Goal: Task Accomplishment & Management: Use online tool/utility

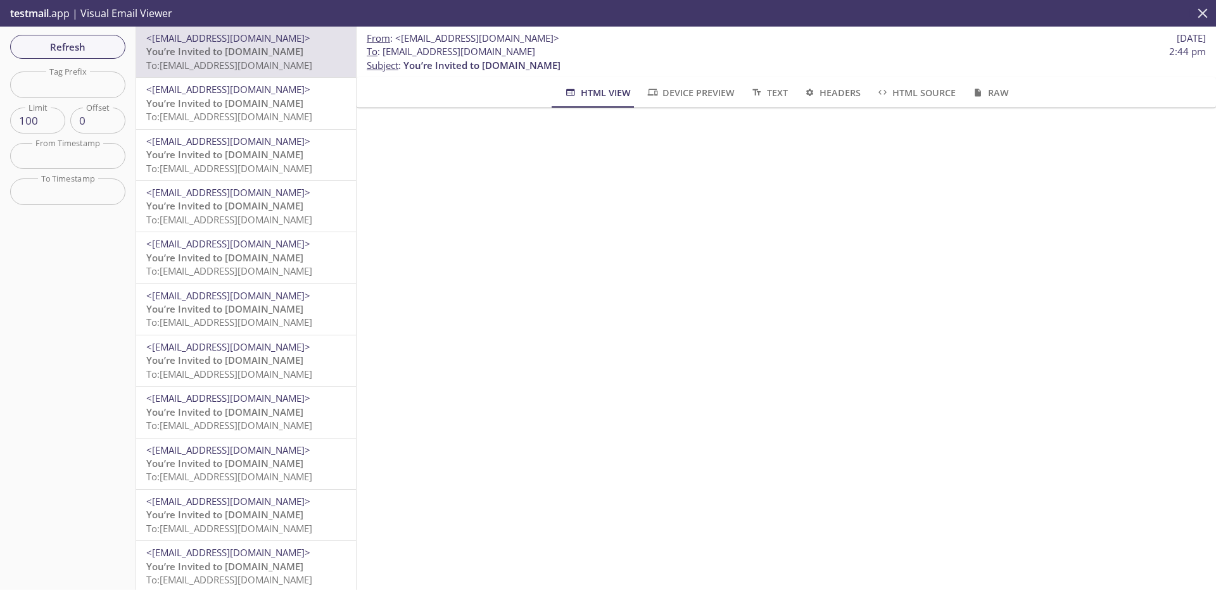
click at [1209, 1] on button "close" at bounding box center [1202, 13] width 27 height 27
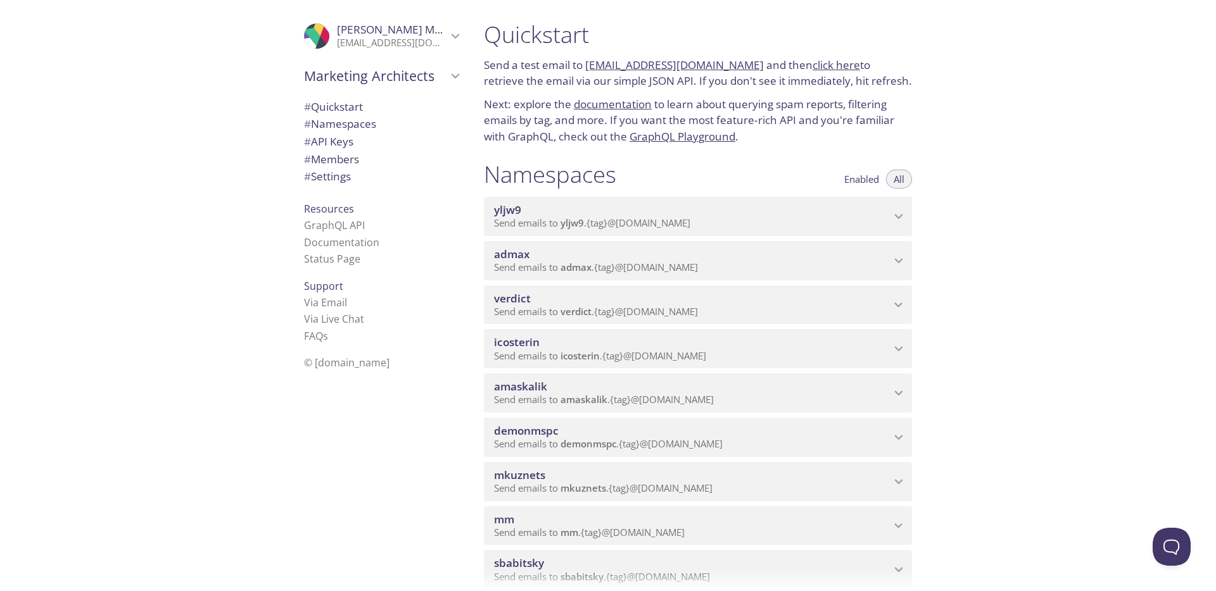
click at [571, 267] on span "admax" at bounding box center [575, 267] width 31 height 13
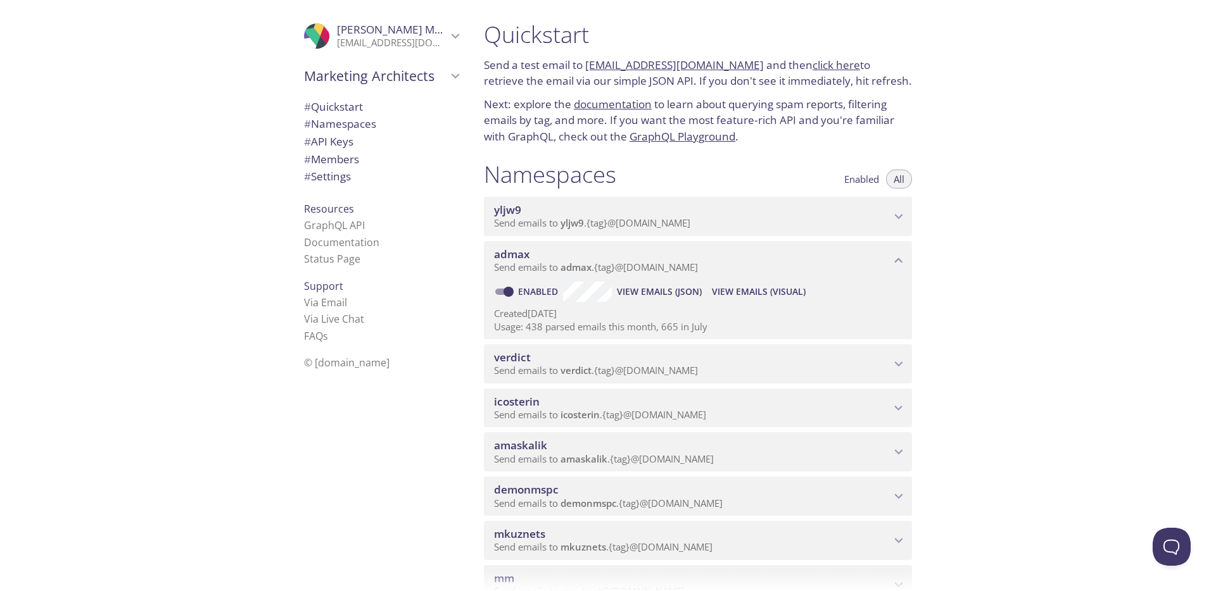
click at [764, 290] on span "View Emails (Visual)" at bounding box center [759, 291] width 94 height 15
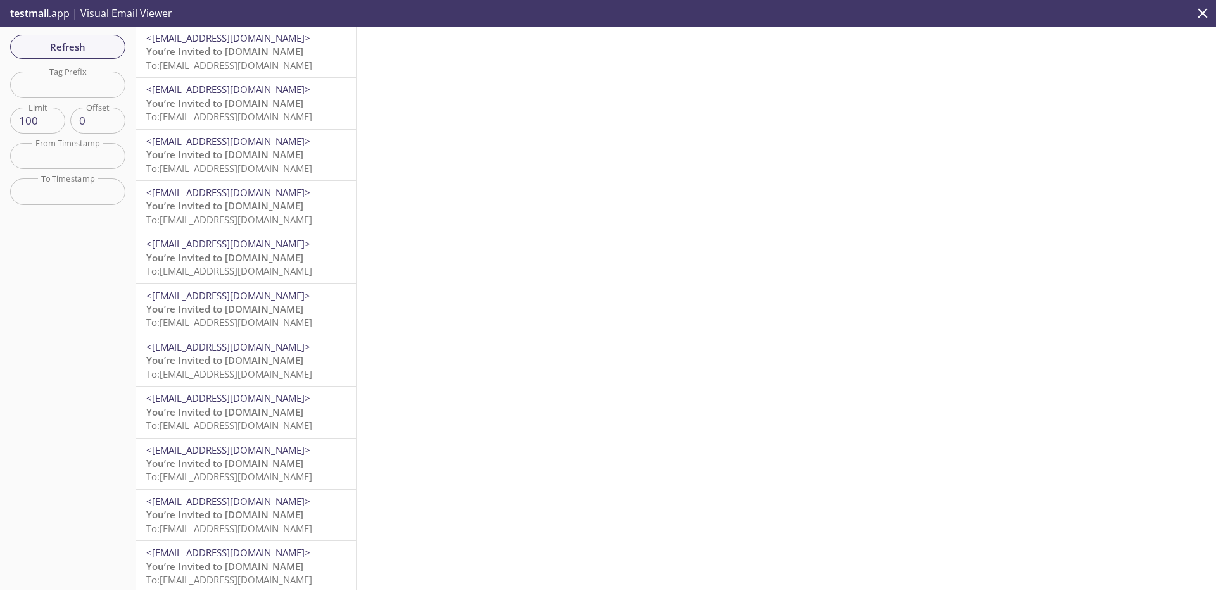
click at [296, 53] on p "You’re Invited to [DOMAIN_NAME] To: [EMAIL_ADDRESS][DOMAIN_NAME]" at bounding box center [245, 58] width 199 height 27
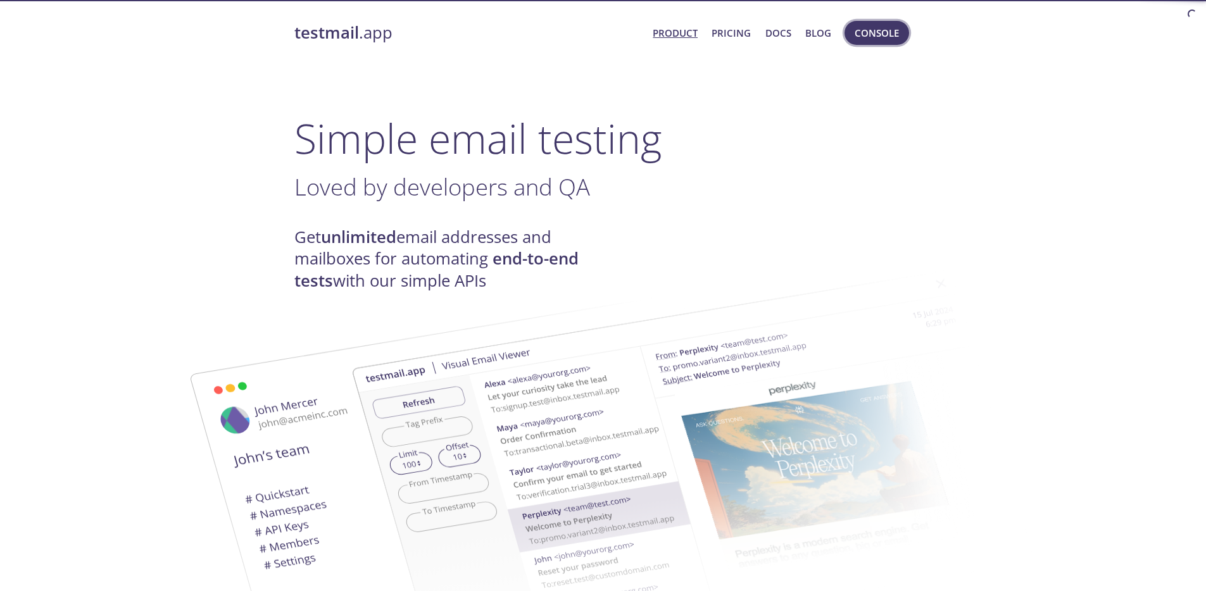
click at [876, 36] on span "Console" at bounding box center [877, 33] width 44 height 16
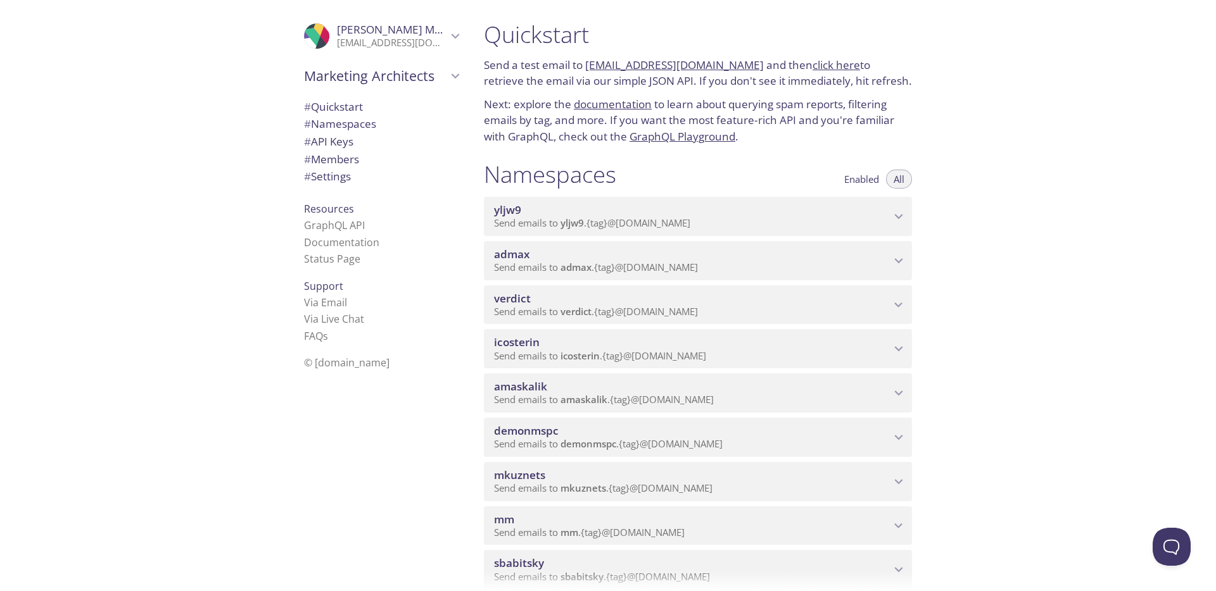
click at [593, 262] on span "Send emails to admax . {tag} @inbox.testmail.app" at bounding box center [596, 267] width 204 height 13
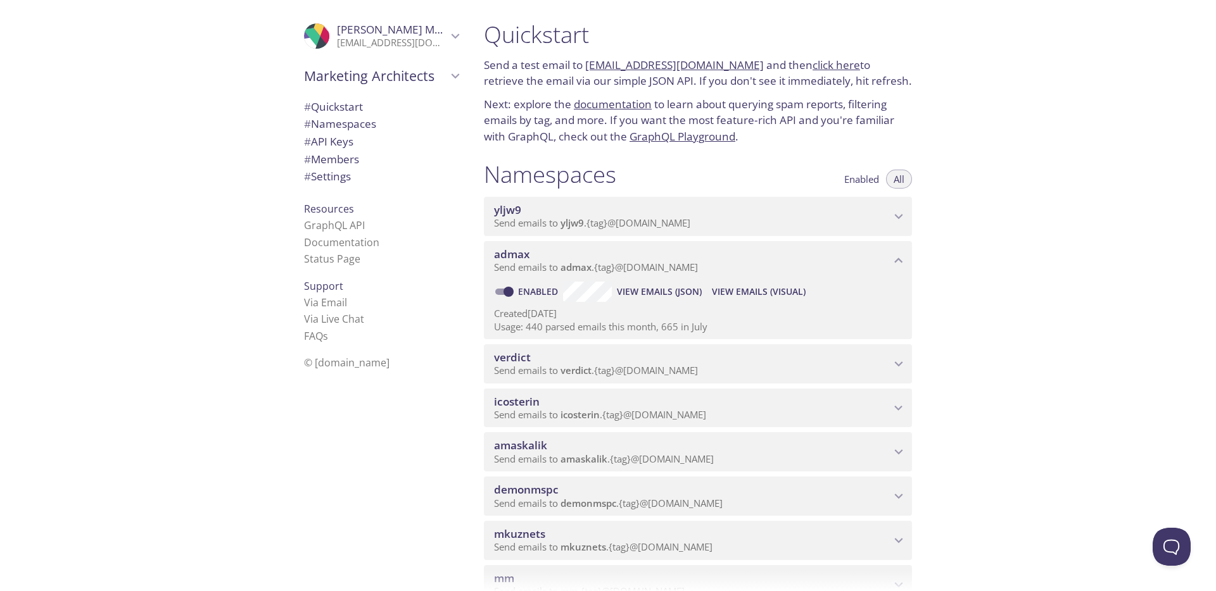
click at [758, 294] on span "View Emails (Visual)" at bounding box center [759, 291] width 94 height 15
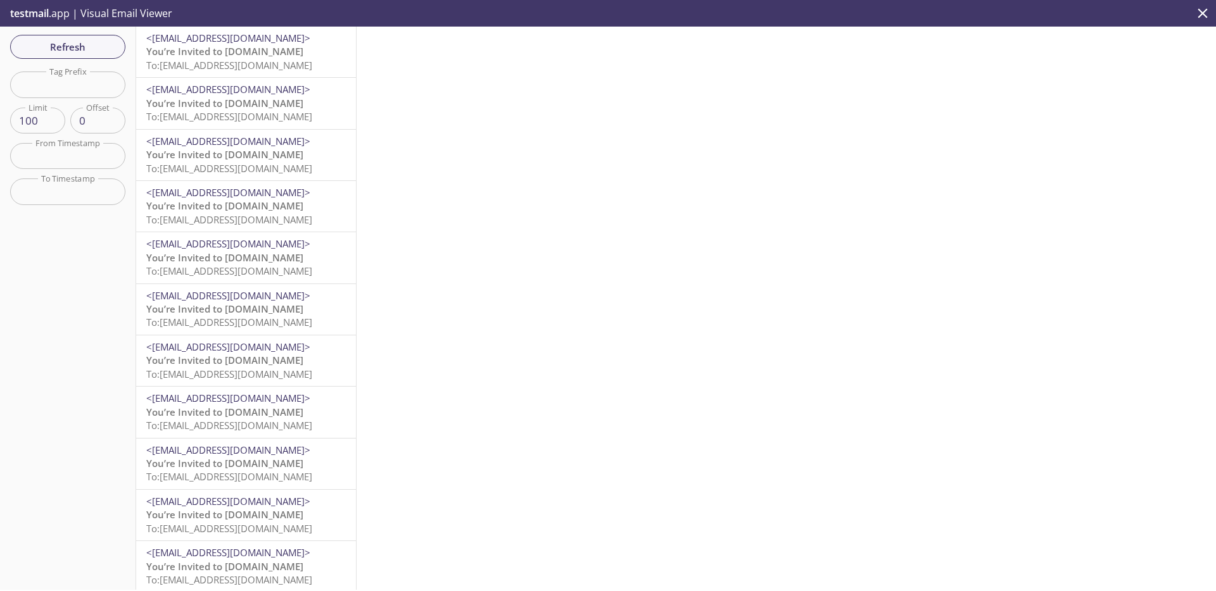
click at [265, 66] on span "To: admax.01080111@inbox.testmail.app" at bounding box center [229, 65] width 166 height 13
